Goal: Obtain resource: Download file/media

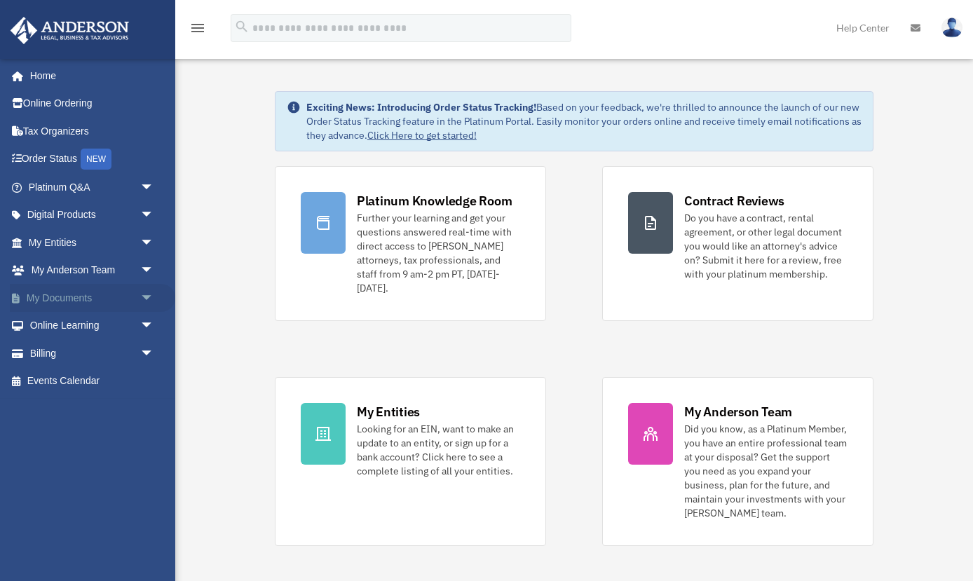
click at [73, 301] on link "My Documents arrow_drop_down" at bounding box center [92, 298] width 165 height 28
click at [149, 297] on span "arrow_drop_down" at bounding box center [154, 298] width 28 height 29
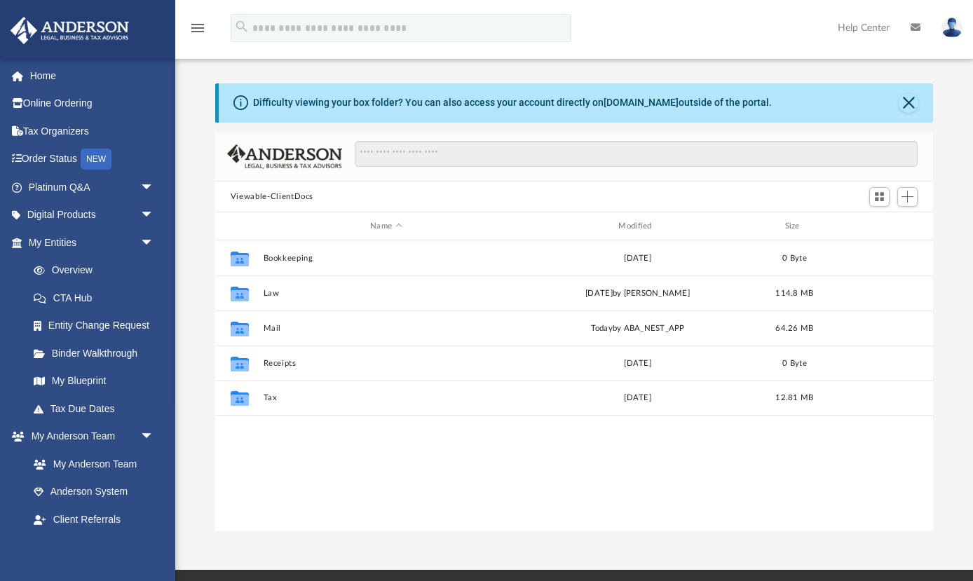
scroll to position [319, 718]
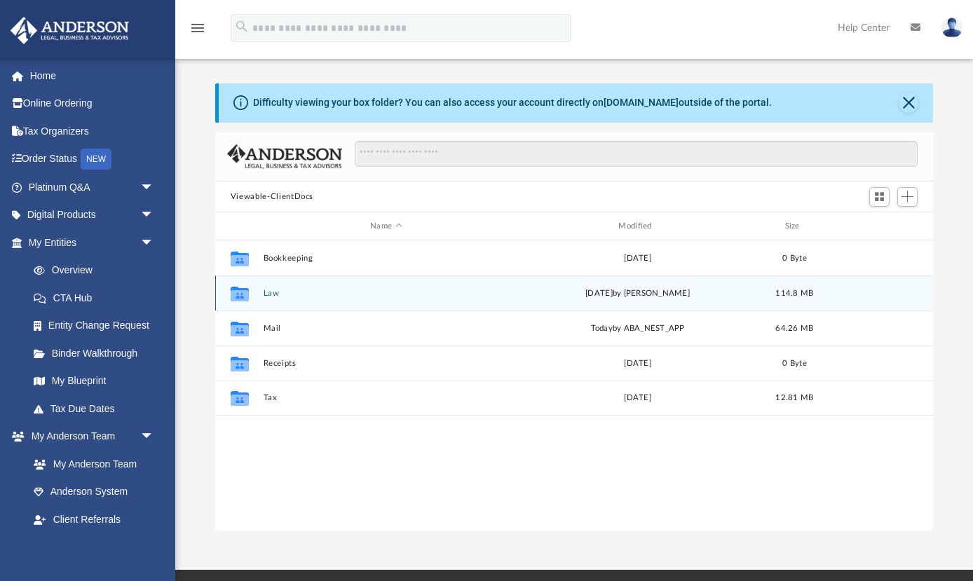
click at [270, 292] on button "Law" at bounding box center [385, 293] width 245 height 9
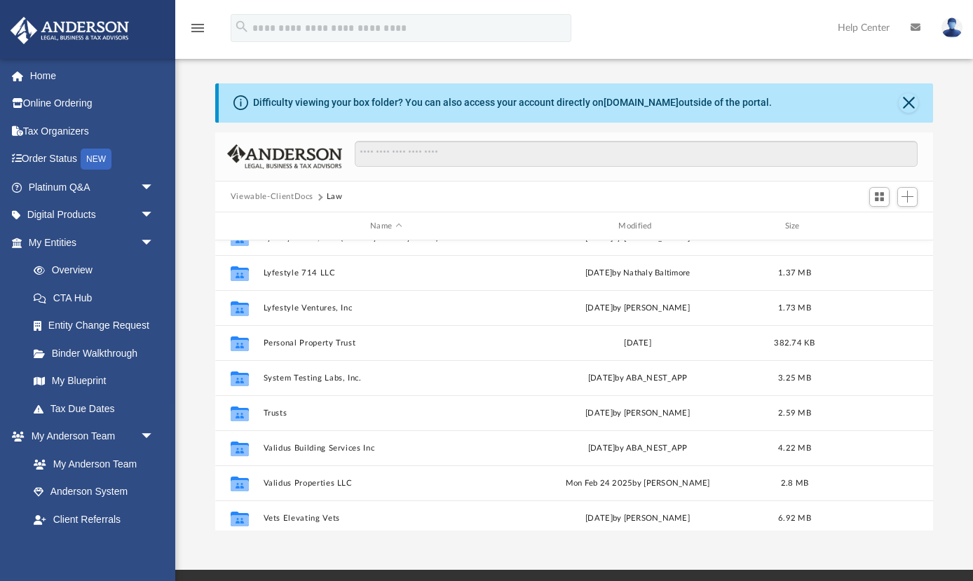
scroll to position [723, 0]
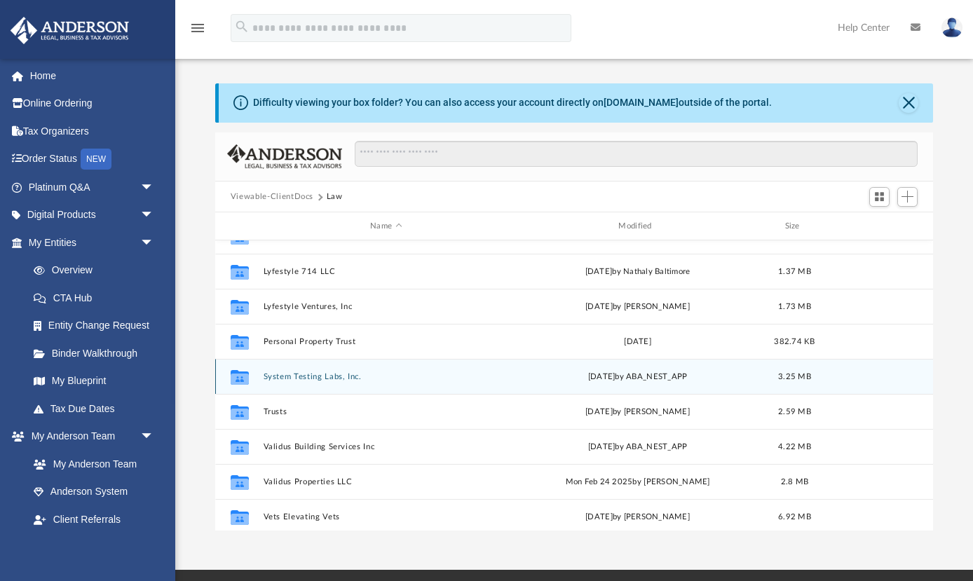
click at [348, 379] on button "System Testing Labs, Inc." at bounding box center [385, 376] width 245 height 9
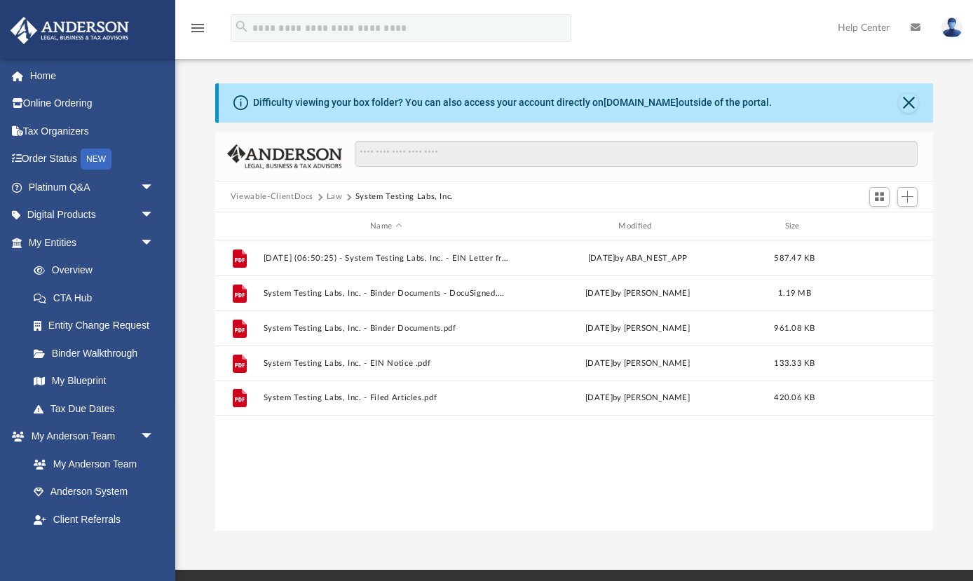
scroll to position [0, 0]
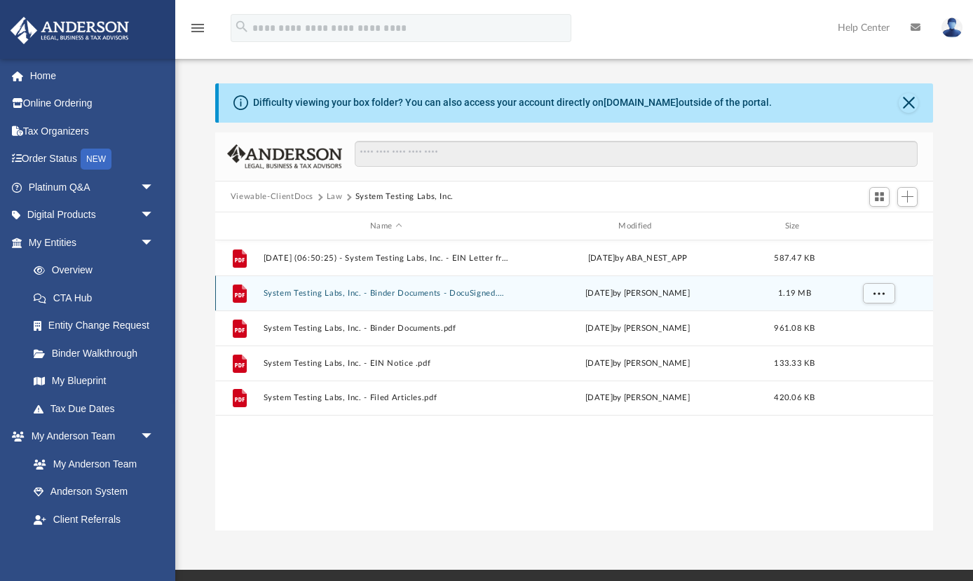
click at [395, 294] on button "System Testing Labs, Inc. - Binder Documents - DocuSigned.pdf" at bounding box center [385, 293] width 245 height 9
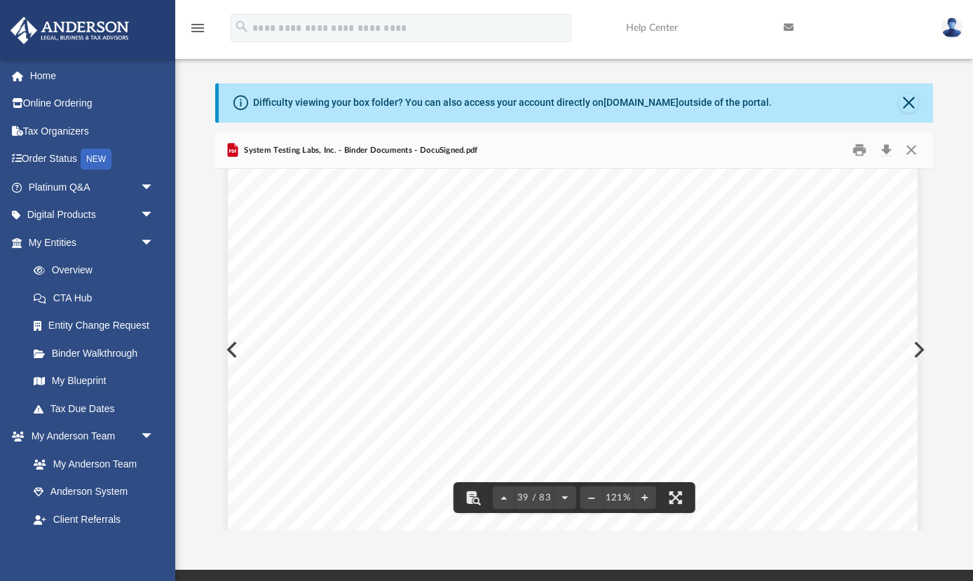
scroll to position [35207, 1]
click at [855, 156] on button "Print" at bounding box center [860, 151] width 28 height 22
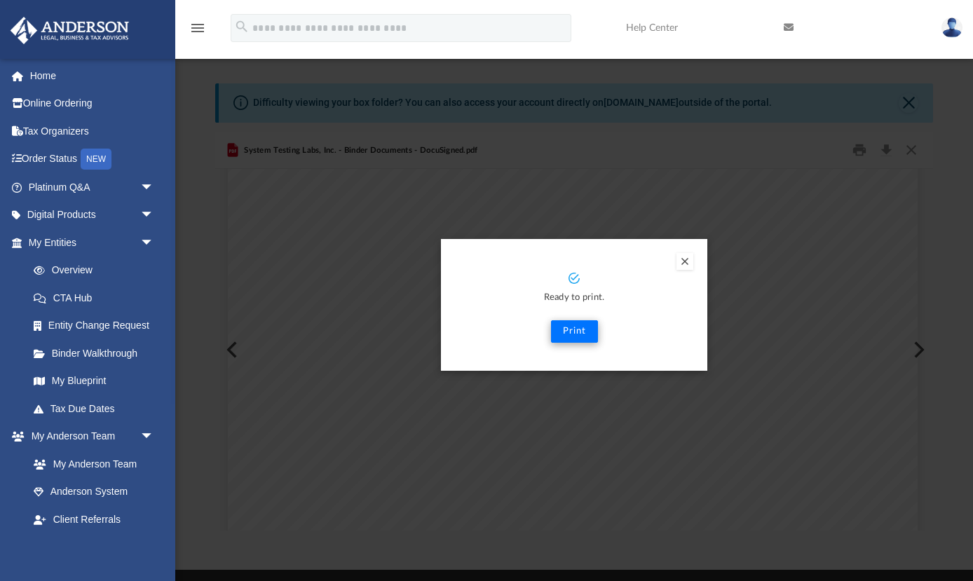
click at [586, 332] on button "Print" at bounding box center [574, 331] width 47 height 22
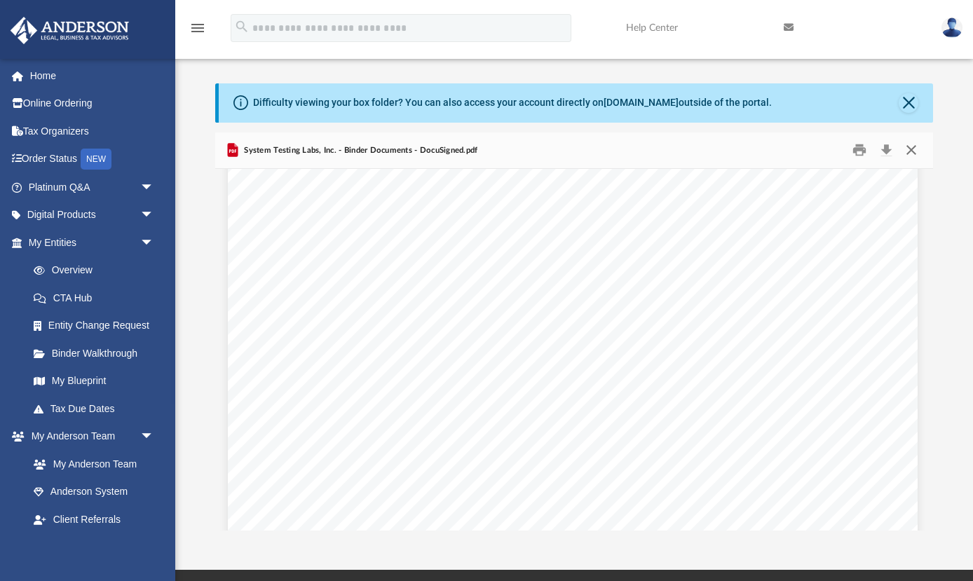
click at [914, 149] on button "Close" at bounding box center [911, 151] width 25 height 22
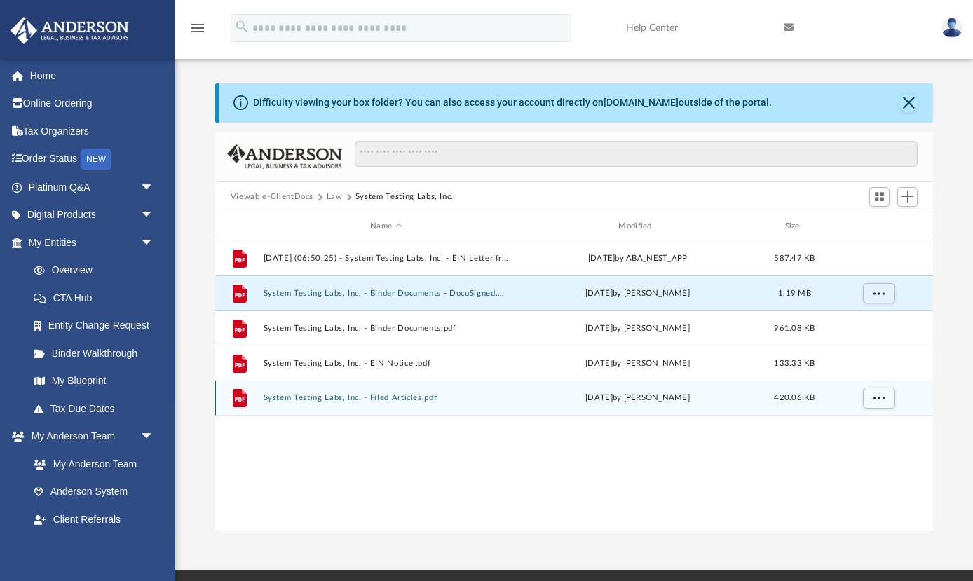
click at [373, 399] on button "System Testing Labs, Inc. - Filed Articles.pdf" at bounding box center [385, 397] width 245 height 9
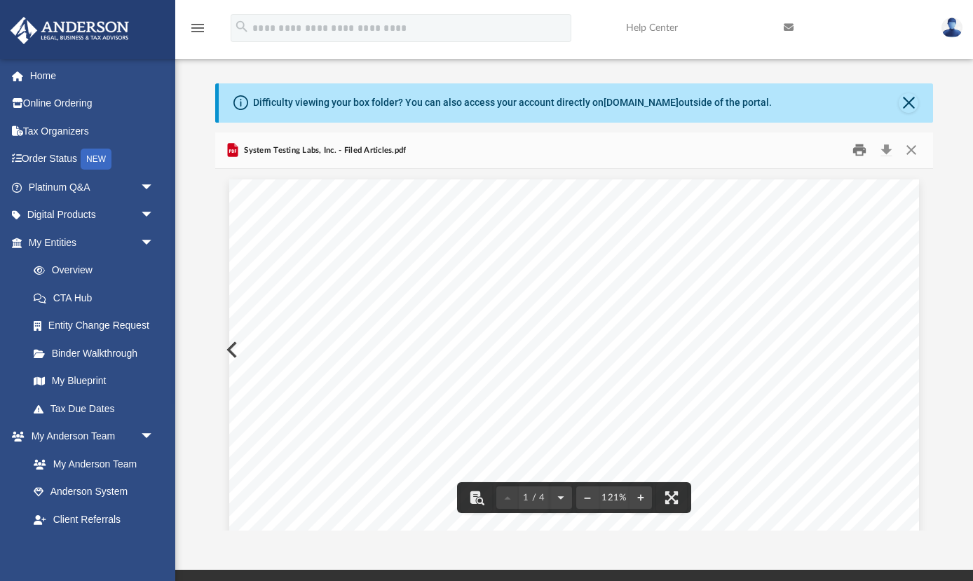
click at [860, 149] on button "Print" at bounding box center [860, 151] width 28 height 22
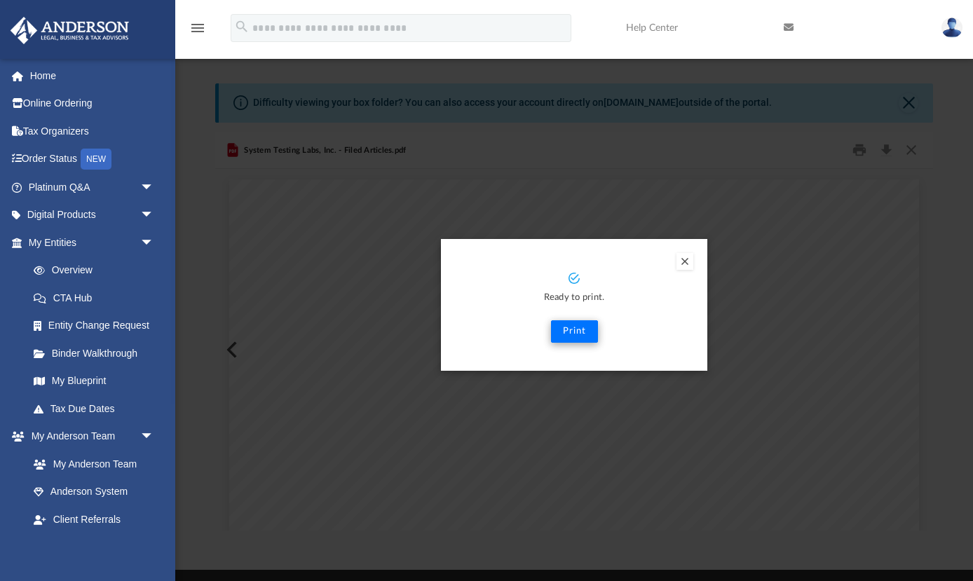
click at [577, 327] on button "Print" at bounding box center [574, 331] width 47 height 22
